Goal: Check status: Check status

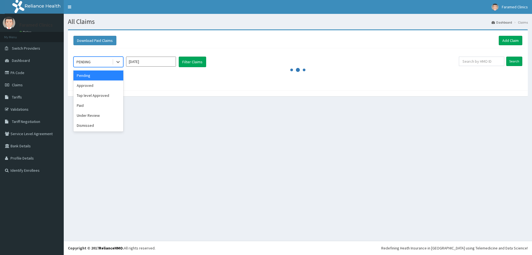
click at [110, 62] on div "PENDING" at bounding box center [93, 61] width 39 height 9
click at [96, 104] on div "Paid" at bounding box center [98, 105] width 50 height 10
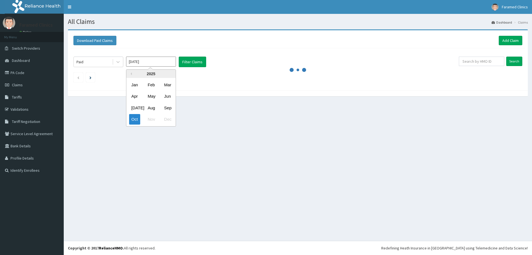
click at [153, 61] on input "Oct 2025" at bounding box center [151, 62] width 50 height 10
click at [164, 108] on div "Sep" at bounding box center [167, 108] width 11 height 10
type input "Sep 2025"
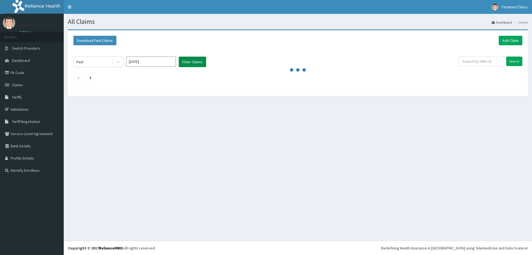
click at [190, 62] on button "Filter Claims" at bounding box center [192, 62] width 27 height 11
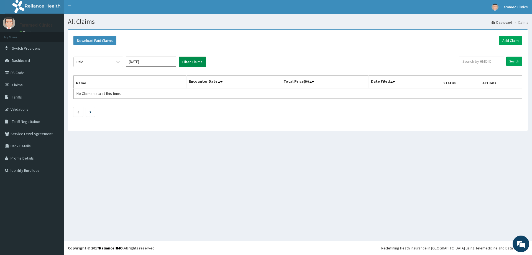
click at [190, 62] on button "Filter Claims" at bounding box center [192, 62] width 27 height 11
click at [188, 58] on button "Filter Claims" at bounding box center [192, 62] width 27 height 11
click at [195, 62] on button "Filter Claims" at bounding box center [192, 62] width 27 height 11
click at [19, 106] on link "Validations" at bounding box center [32, 109] width 64 height 12
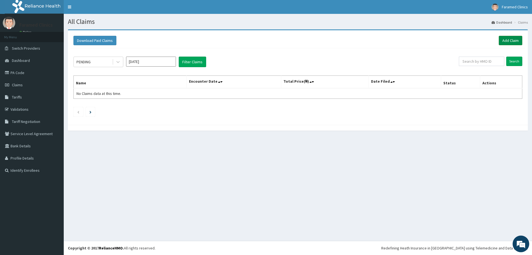
click at [511, 40] on link "Add Claim" at bounding box center [511, 40] width 24 height 9
click at [103, 62] on div "PENDING" at bounding box center [93, 61] width 39 height 9
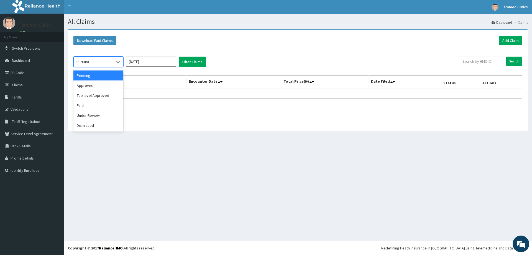
click at [150, 62] on input "Oct 2025" at bounding box center [151, 62] width 50 height 10
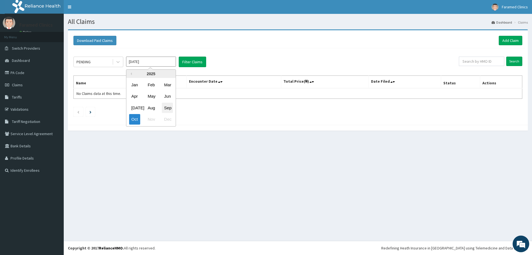
click at [165, 107] on div "Sep" at bounding box center [167, 108] width 11 height 10
type input "Sep 2025"
click at [124, 64] on div "PENDING Sep 2025 Filter Claims" at bounding box center [265, 62] width 385 height 11
click at [114, 63] on div at bounding box center [118, 62] width 10 height 10
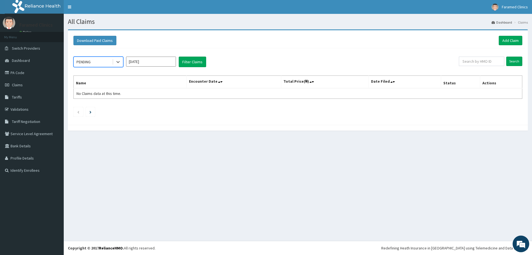
click at [104, 60] on div "PENDING" at bounding box center [93, 61] width 39 height 9
click at [96, 62] on div "PENDING" at bounding box center [93, 61] width 39 height 9
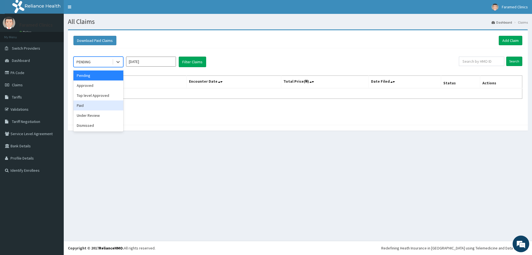
click at [99, 101] on div "Paid" at bounding box center [98, 105] width 50 height 10
click at [99, 101] on div "option Paid focused, 4 of 6. 6 results available. Use Up and Down to choose opt…" at bounding box center [298, 85] width 454 height 74
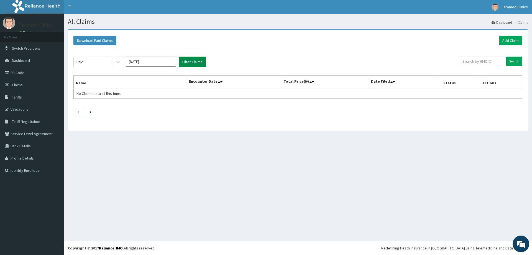
click at [191, 65] on button "Filter Claims" at bounding box center [192, 62] width 27 height 11
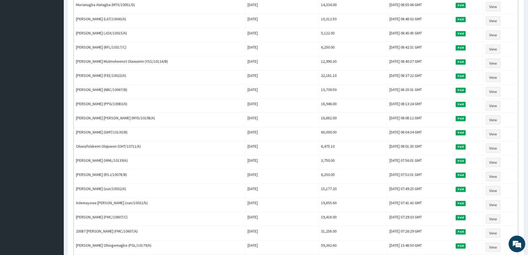
scroll to position [596, 0]
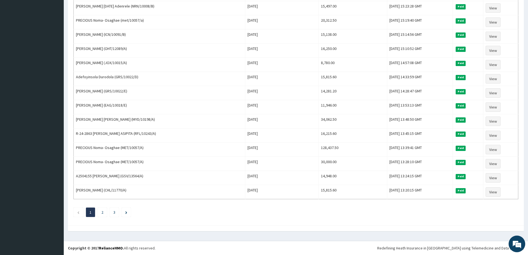
click at [109, 211] on ul "1 2 3" at bounding box center [295, 211] width 445 height 9
click at [110, 211] on li "3" at bounding box center [114, 211] width 9 height 9
click at [114, 212] on link "3" at bounding box center [114, 211] width 2 height 5
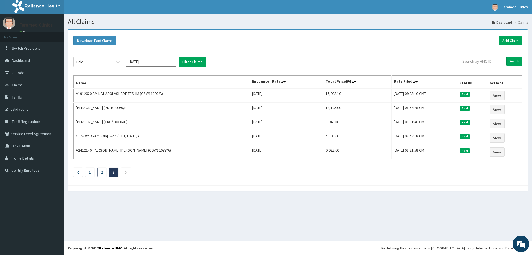
click at [104, 174] on li "2" at bounding box center [101, 171] width 9 height 9
click at [101, 173] on link "2" at bounding box center [102, 172] width 2 height 5
